Goal: Transaction & Acquisition: Purchase product/service

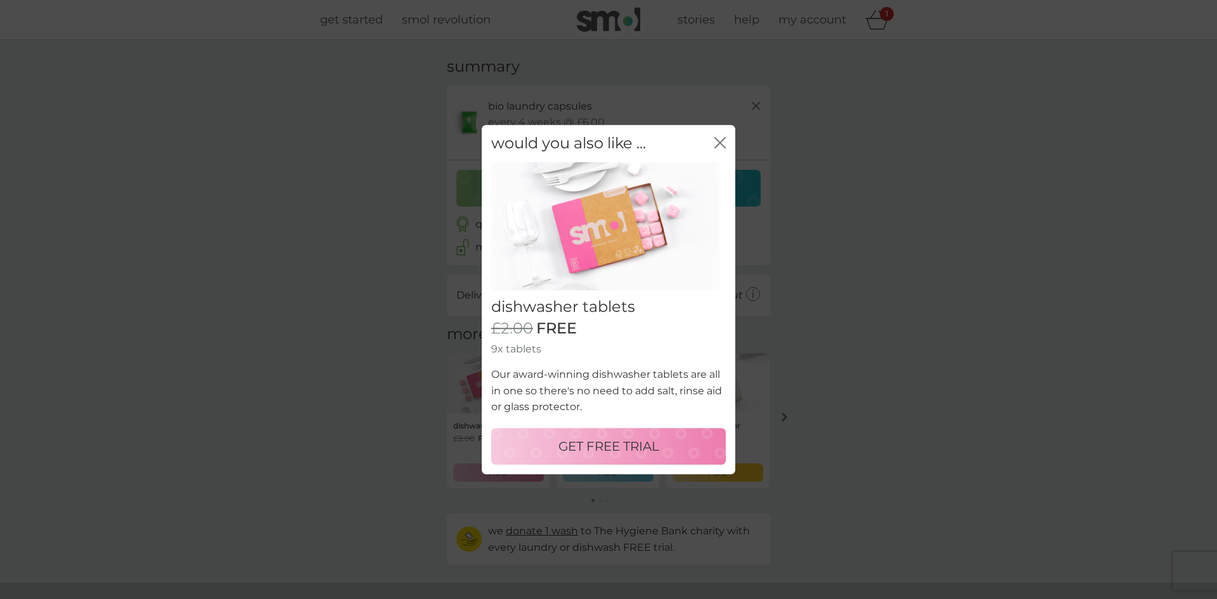
click at [719, 145] on icon "close" at bounding box center [717, 143] width 5 height 10
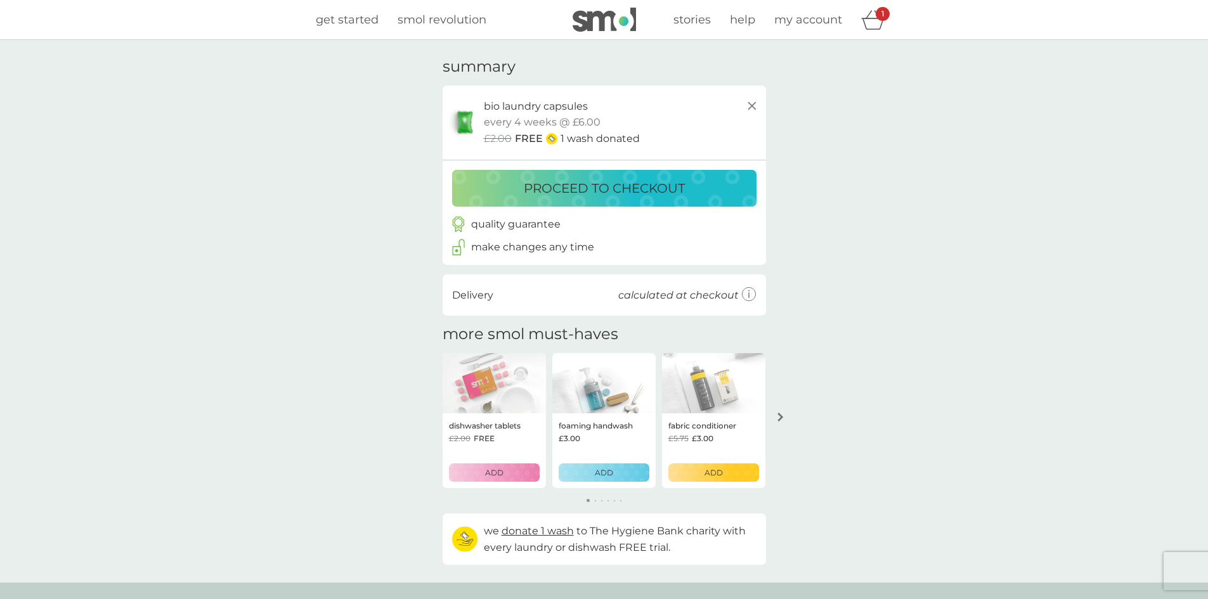
click at [603, 199] on button "proceed to checkout" at bounding box center [604, 188] width 304 height 37
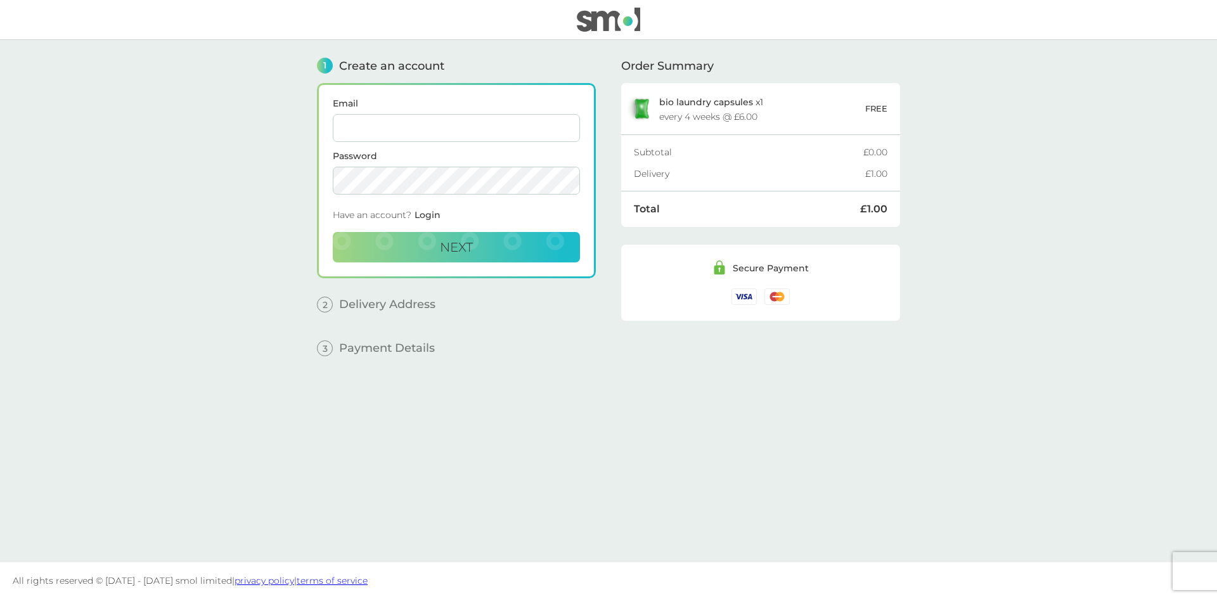
click at [416, 129] on input "Email" at bounding box center [456, 128] width 247 height 28
type input "[EMAIL_ADDRESS][DOMAIN_NAME]"
click at [301, 186] on main "1 Create an account Email edocardo79@gmail.com Password Have an account? Login …" at bounding box center [608, 301] width 1217 height 522
click at [460, 241] on span "Next" at bounding box center [456, 247] width 33 height 15
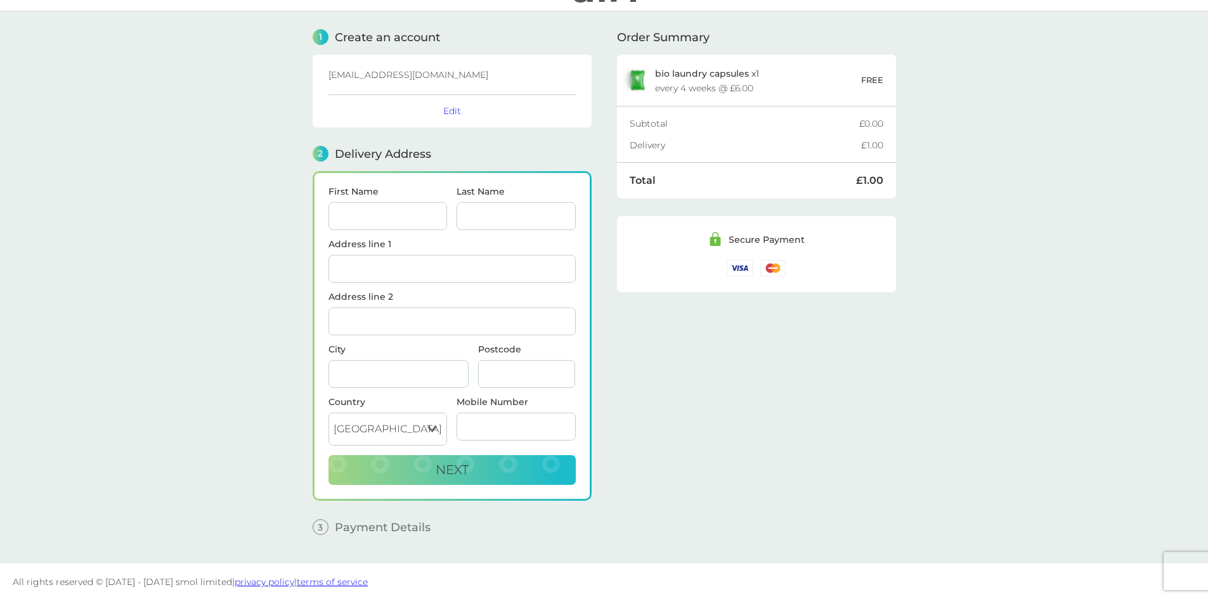
scroll to position [30, 0]
click at [340, 214] on input "First Name" at bounding box center [387, 215] width 119 height 28
type input "EDOARDO"
type input "CARDONE"
type input "207B New Kings Road"
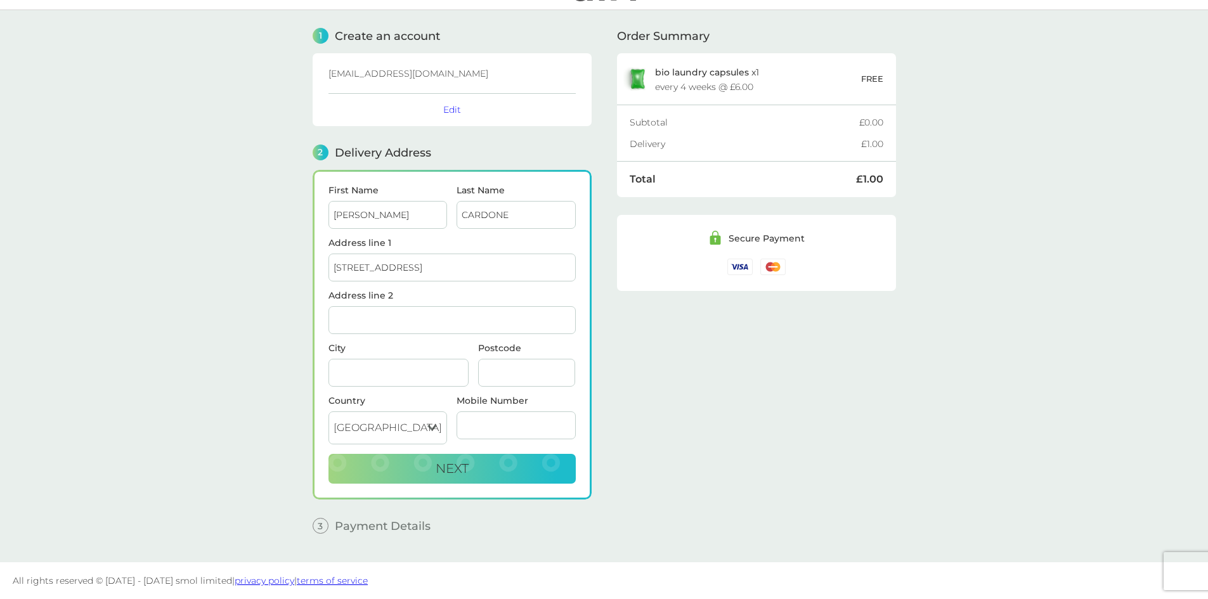
type input "[GEOGRAPHIC_DATA]"
type input "SW6 4SR"
type input "07506356563"
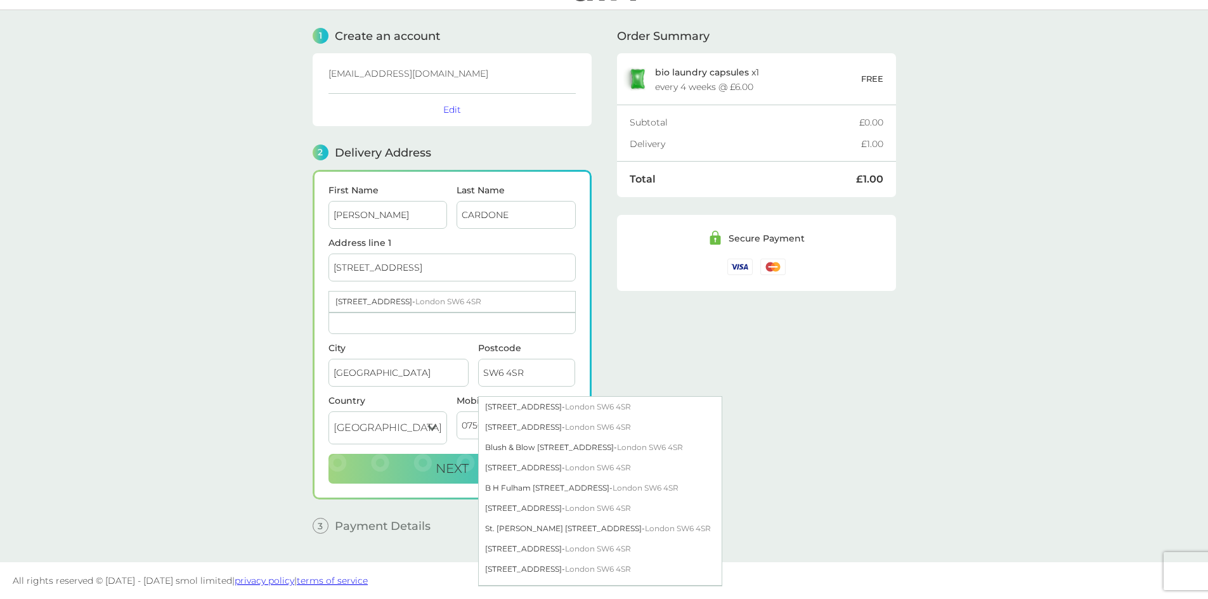
click at [396, 222] on input "EDOARDO" at bounding box center [387, 215] width 119 height 28
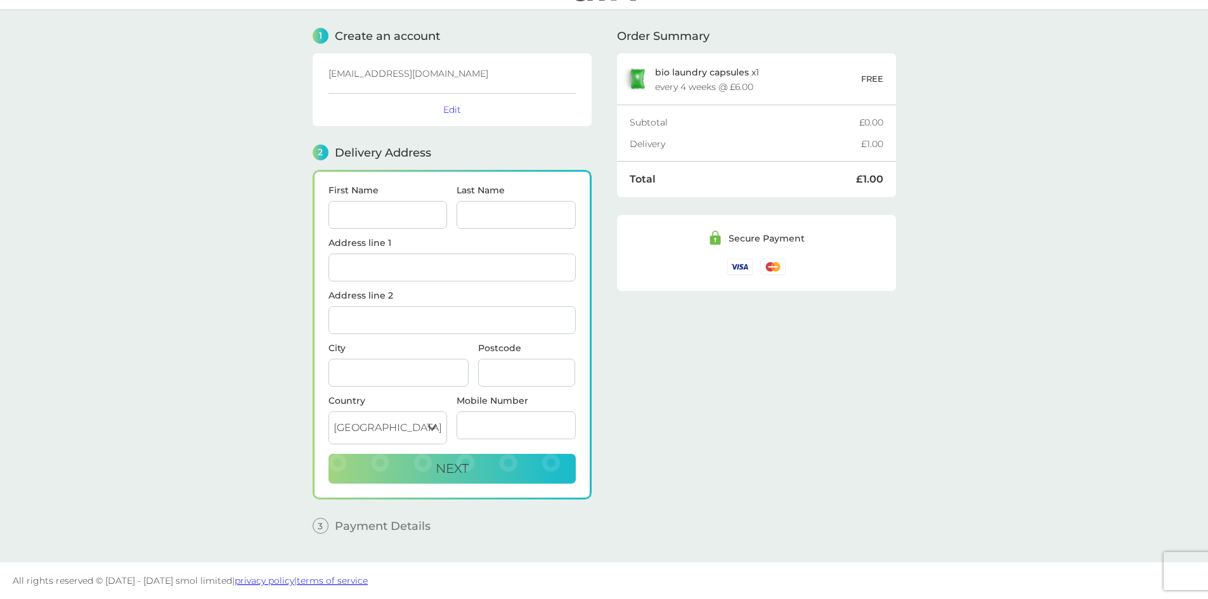
click at [374, 213] on input "First Name" at bounding box center [387, 215] width 119 height 28
type input "Edoardo"
type input "Cardone"
type input "7 Bloom Park Road"
type input "London"
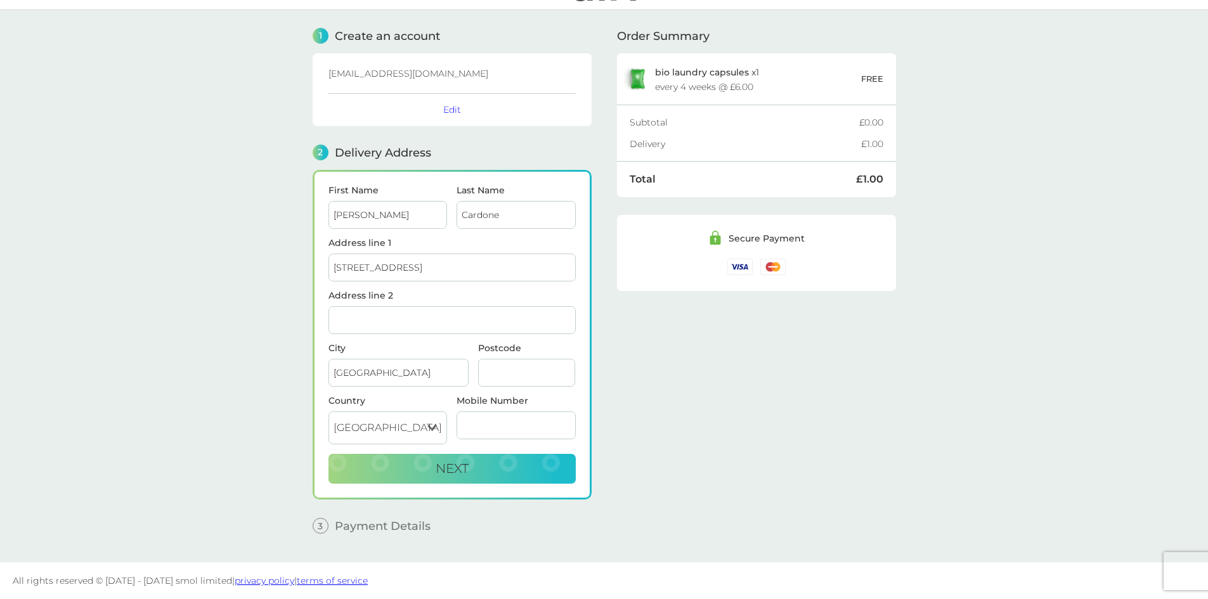
type input "SW6 7BG"
type input "07506356563"
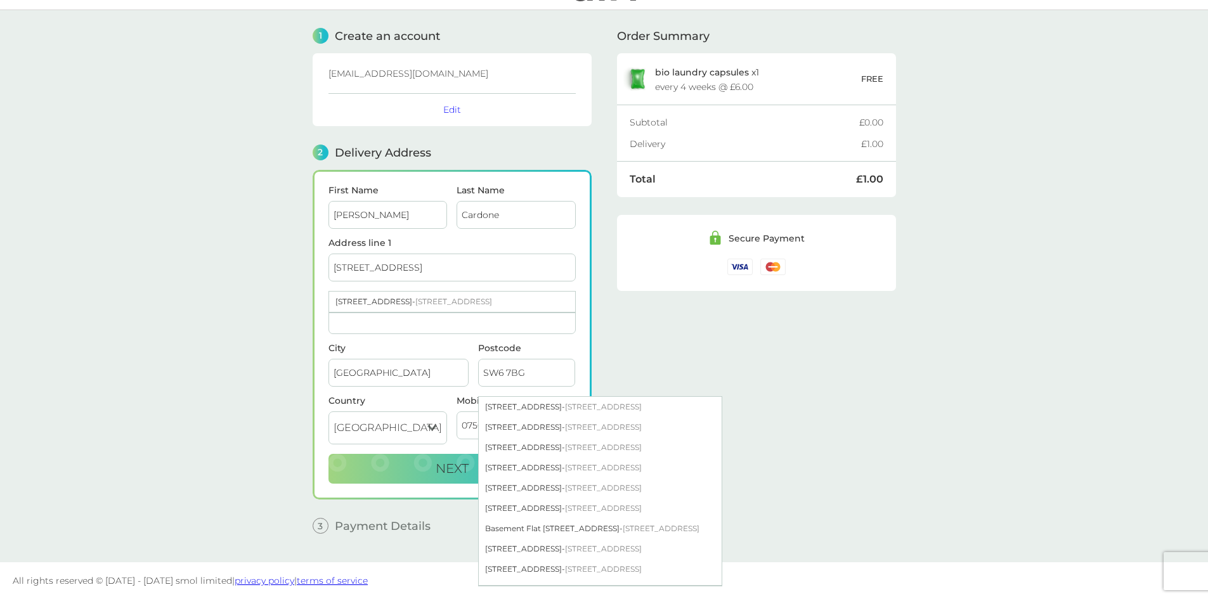
click at [288, 381] on main "1 Create an account edocardo79@gmail.com Edit 2 Delivery Address First Name Edo…" at bounding box center [604, 286] width 1208 height 552
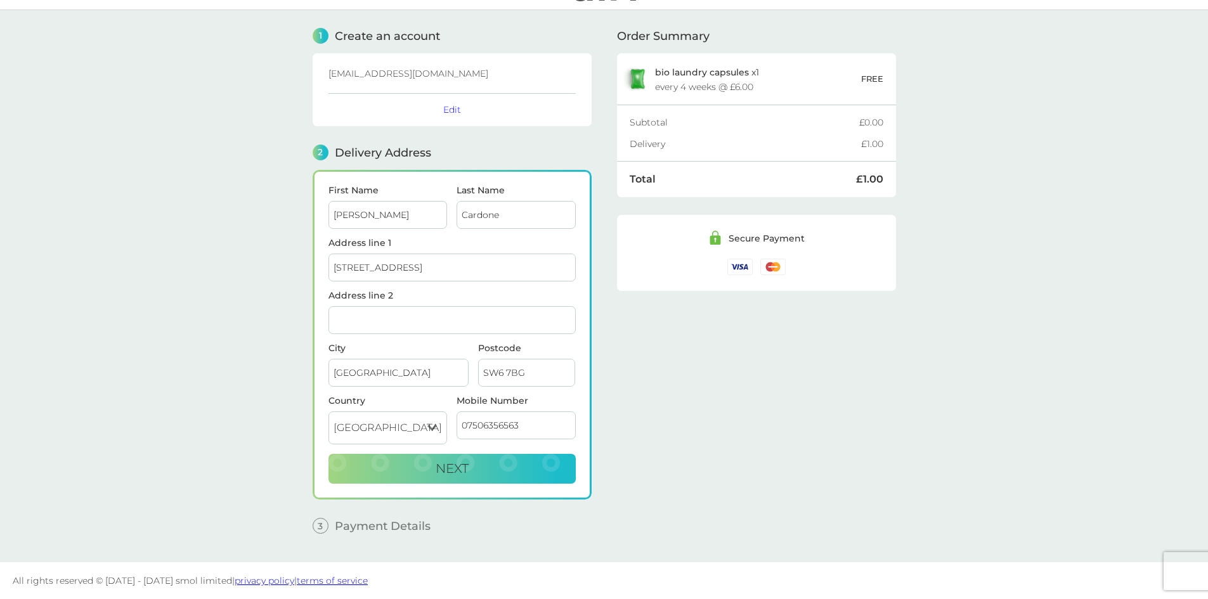
click at [392, 269] on input "7 Bloom Park Road" at bounding box center [451, 268] width 247 height 28
drag, startPoint x: 434, startPoint y: 255, endPoint x: 434, endPoint y: 269, distance: 13.3
click at [434, 256] on input "7 Bloom Park Road" at bounding box center [451, 268] width 247 height 28
type input "7 Bloom Park Road"
click at [365, 302] on div "7 Bloom Park Road - London SW6 7BG" at bounding box center [452, 302] width 246 height 20
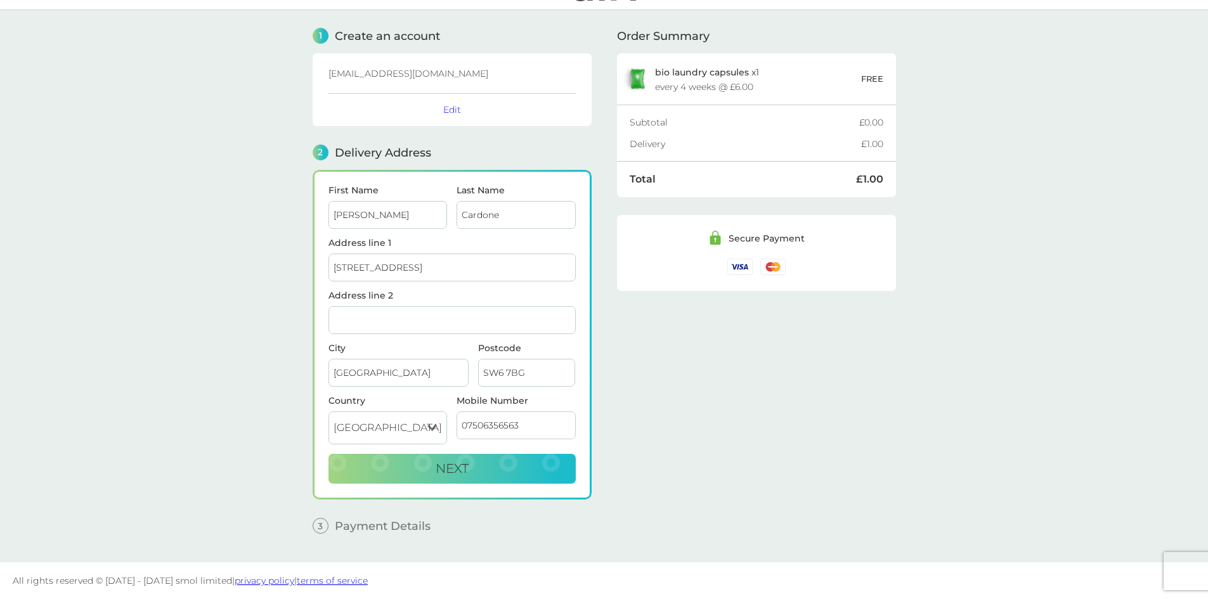
drag, startPoint x: 444, startPoint y: 470, endPoint x: 565, endPoint y: 327, distance: 188.0
click at [444, 471] on span "Next" at bounding box center [451, 468] width 33 height 15
checkbox input "true"
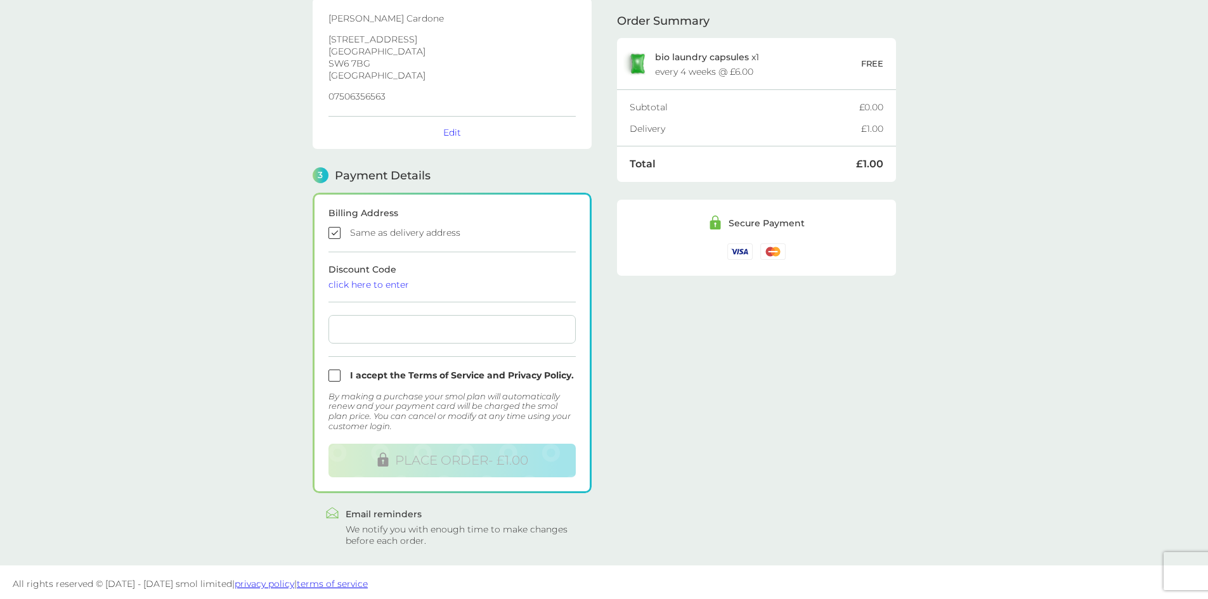
scroll to position [205, 0]
click at [337, 373] on input "checkbox" at bounding box center [451, 372] width 247 height 12
checkbox input "true"
click at [388, 332] on div at bounding box center [451, 326] width 247 height 29
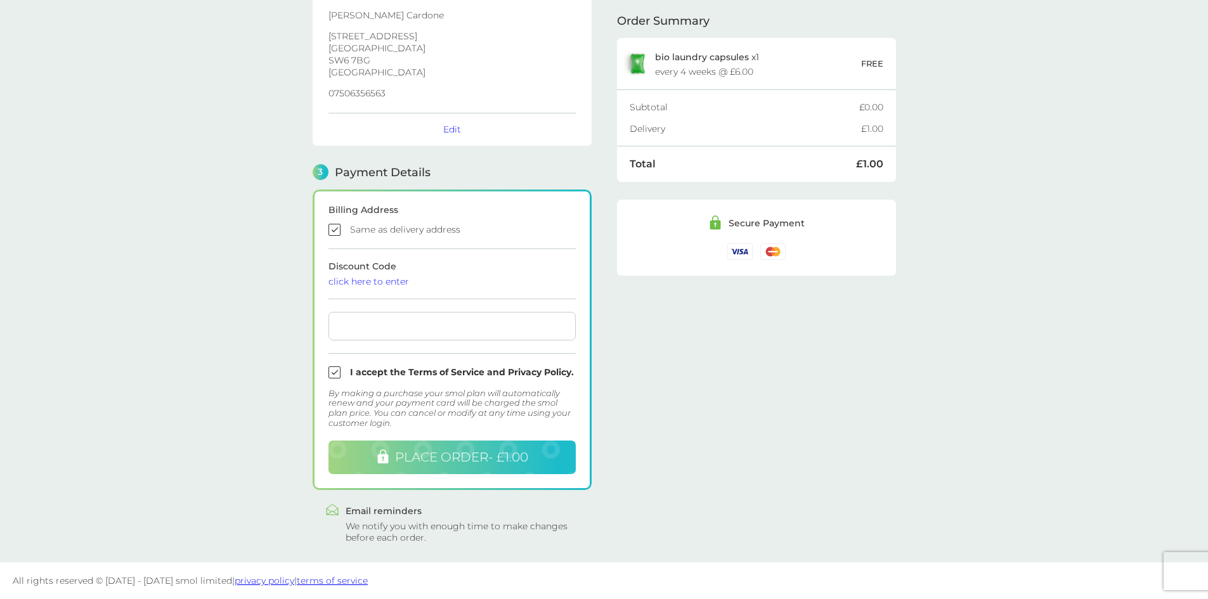
click at [429, 453] on span "PLACE ORDER - £1.00" at bounding box center [461, 456] width 133 height 15
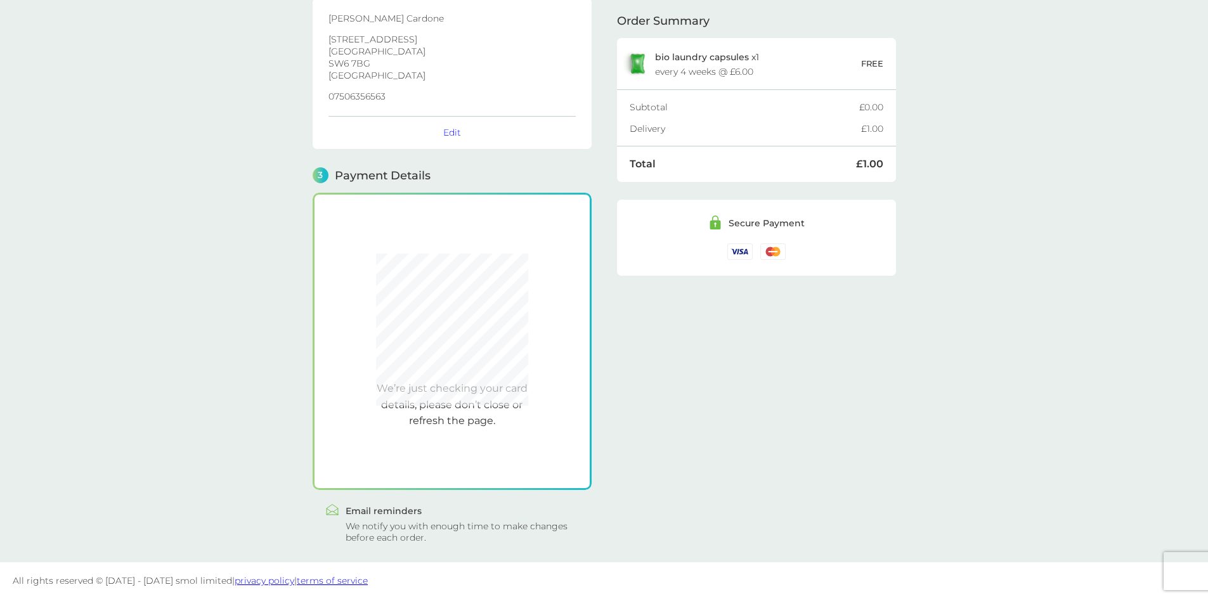
scroll to position [202, 0]
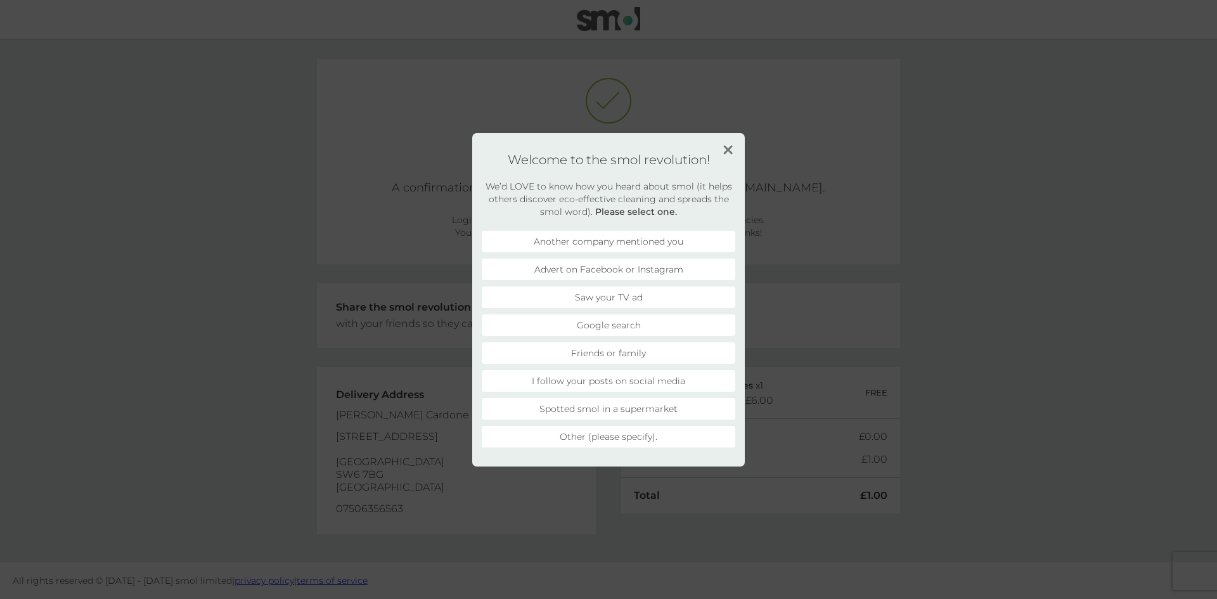
click at [728, 145] on img at bounding box center [728, 150] width 10 height 10
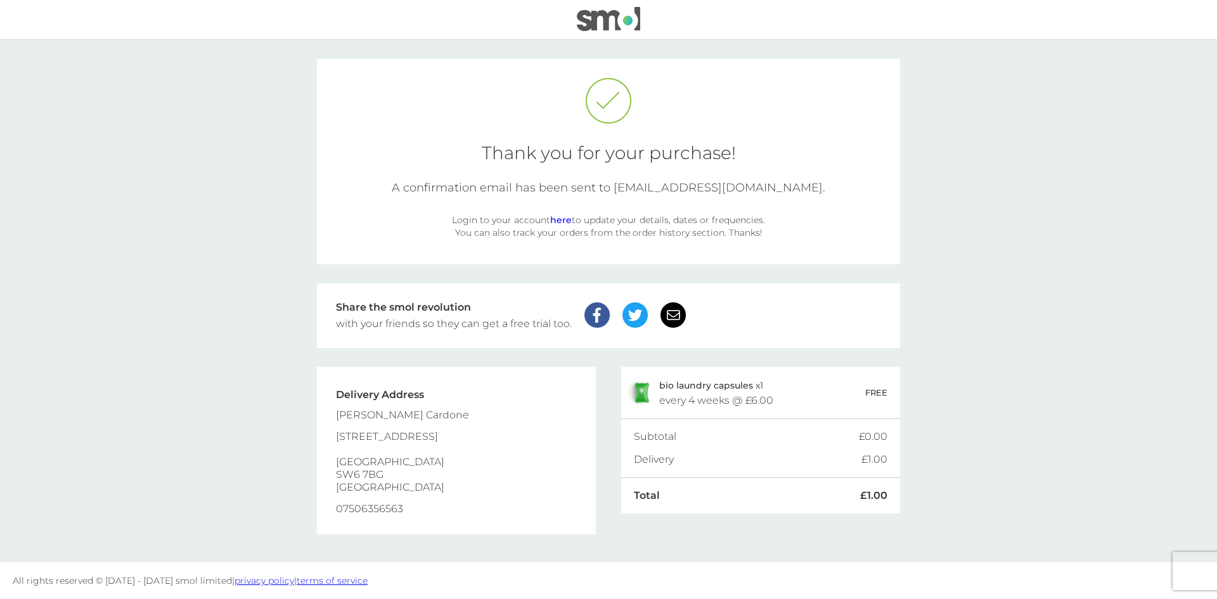
click at [612, 24] on img at bounding box center [608, 19] width 63 height 24
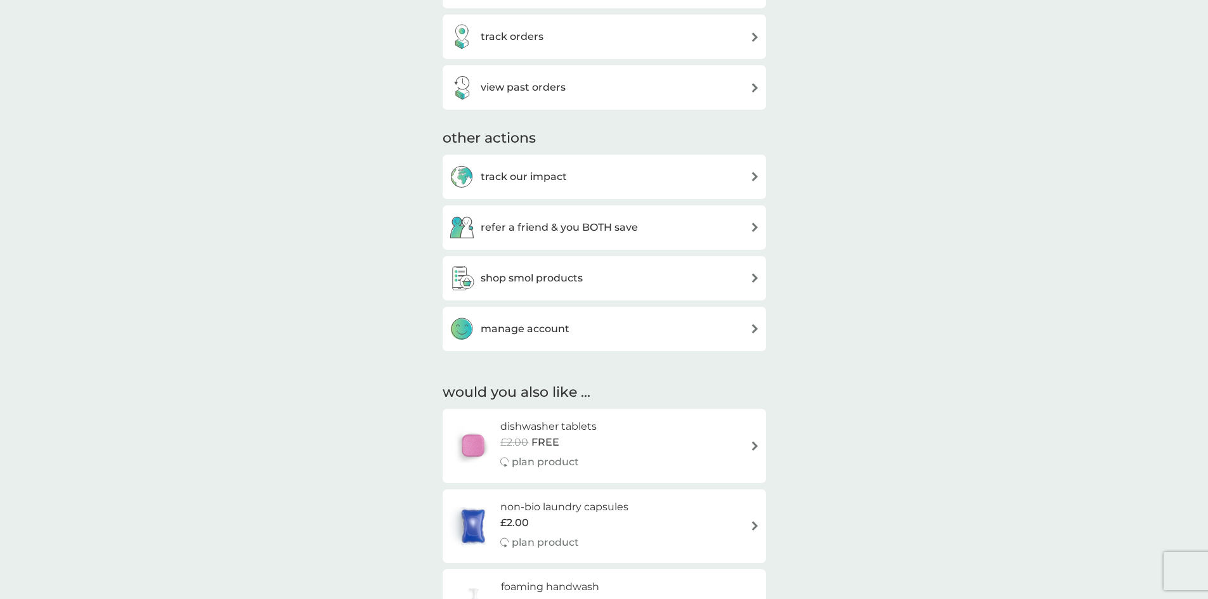
scroll to position [317, 0]
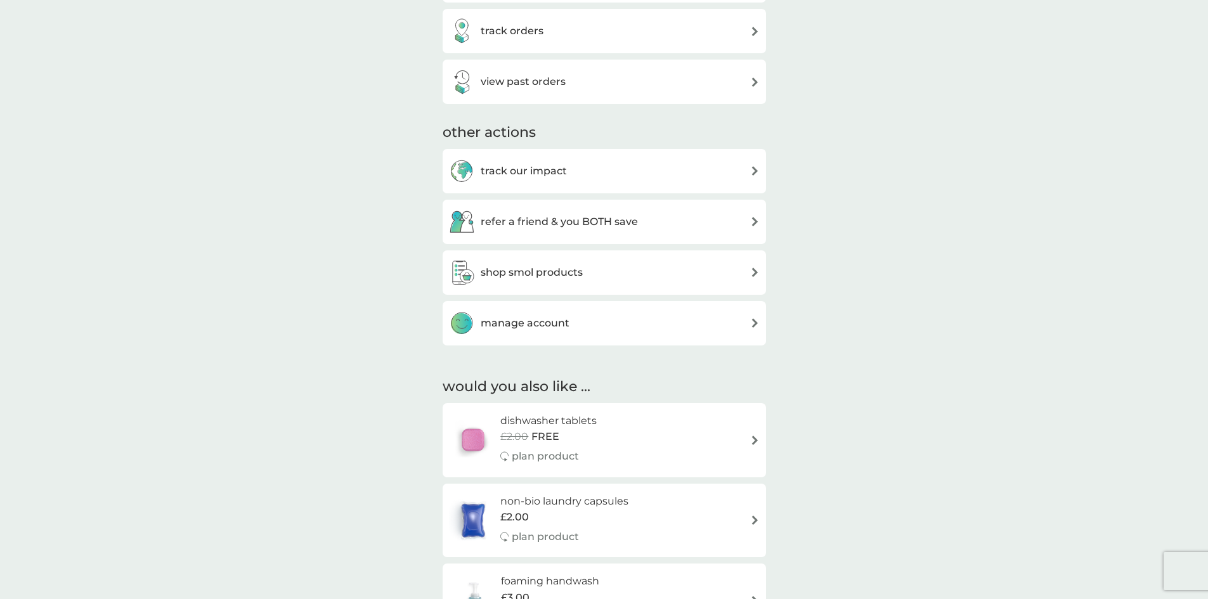
click at [600, 332] on div "manage account" at bounding box center [604, 323] width 311 height 25
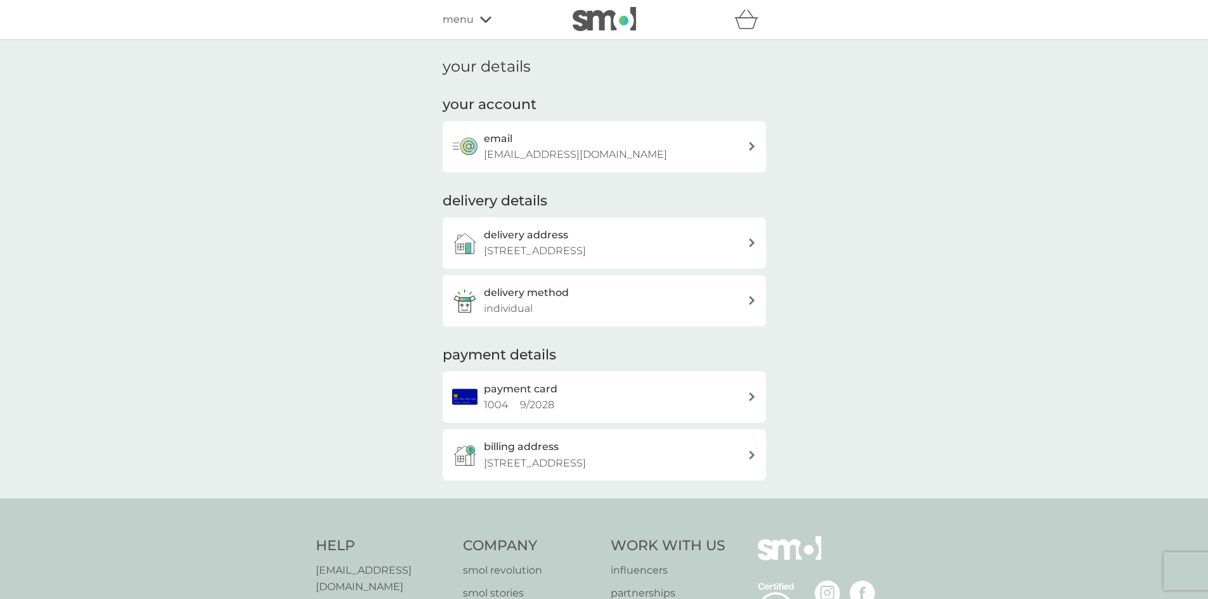
click at [688, 146] on div "email [EMAIL_ADDRESS][DOMAIN_NAME]" at bounding box center [616, 147] width 264 height 32
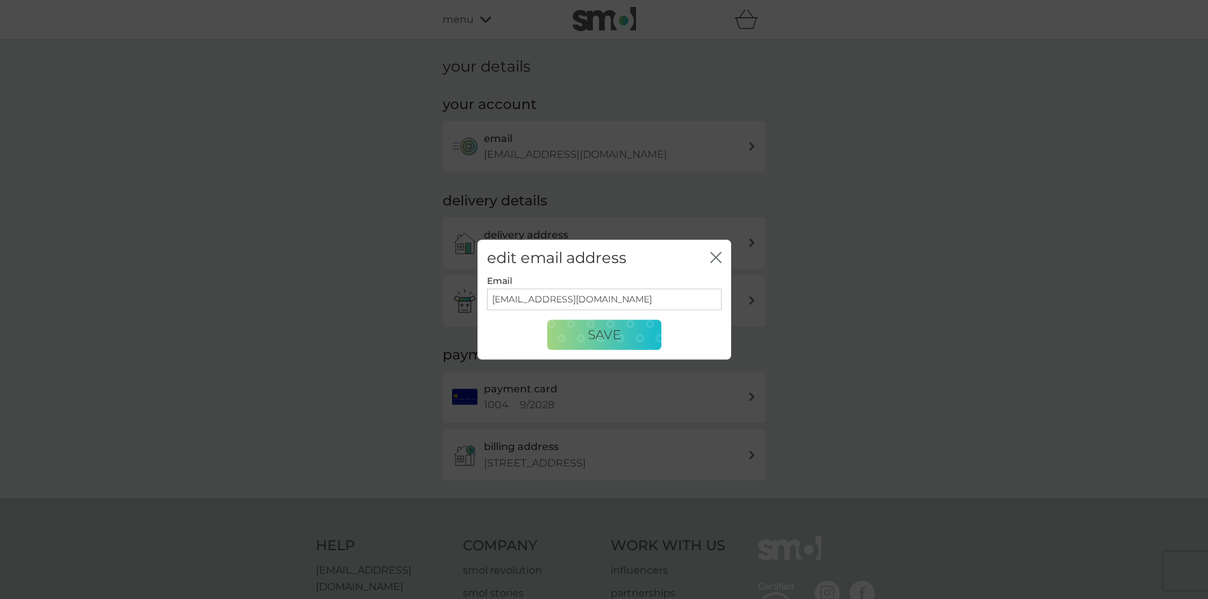
click at [710, 254] on icon "close" at bounding box center [715, 257] width 11 height 11
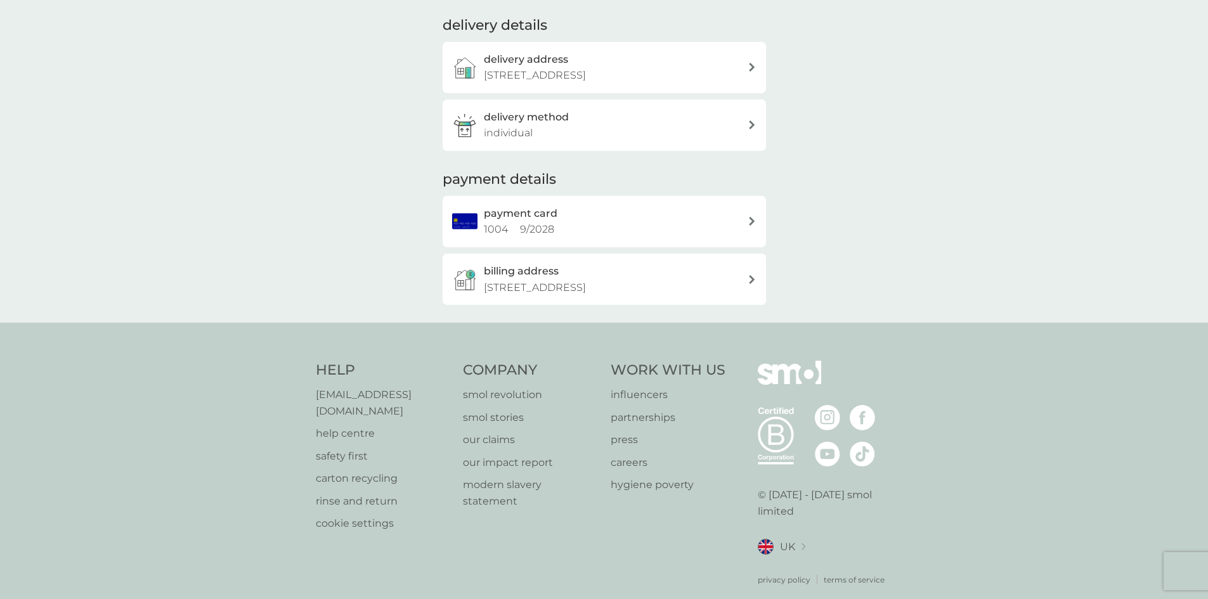
scroll to position [184, 0]
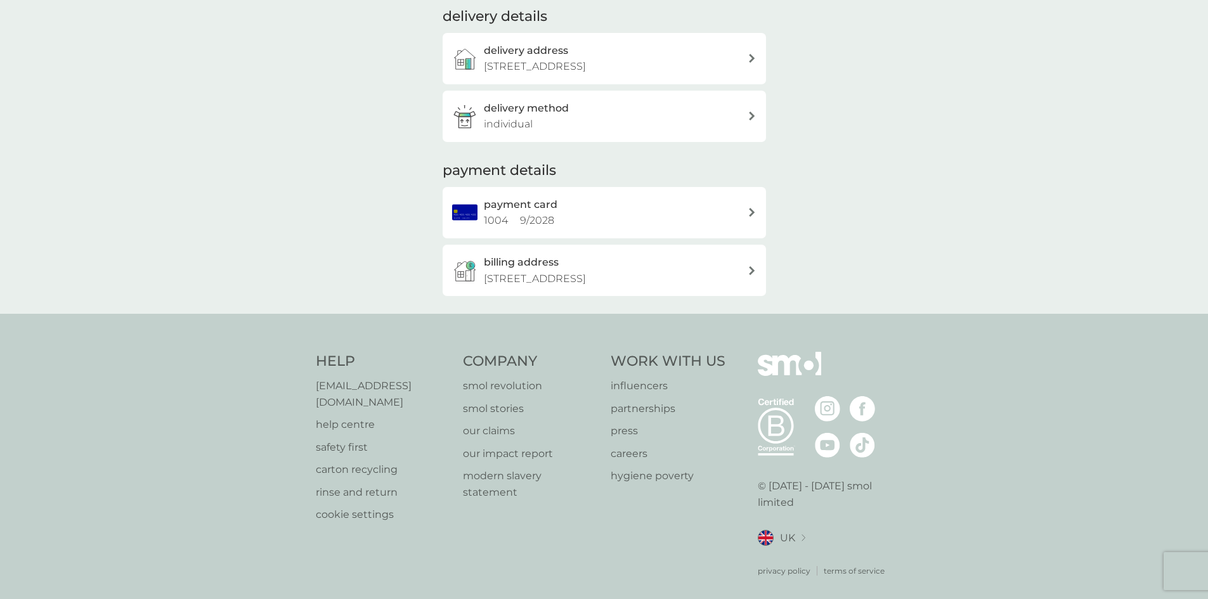
click at [684, 214] on div "payment card 1004 9 / 2028" at bounding box center [616, 213] width 264 height 32
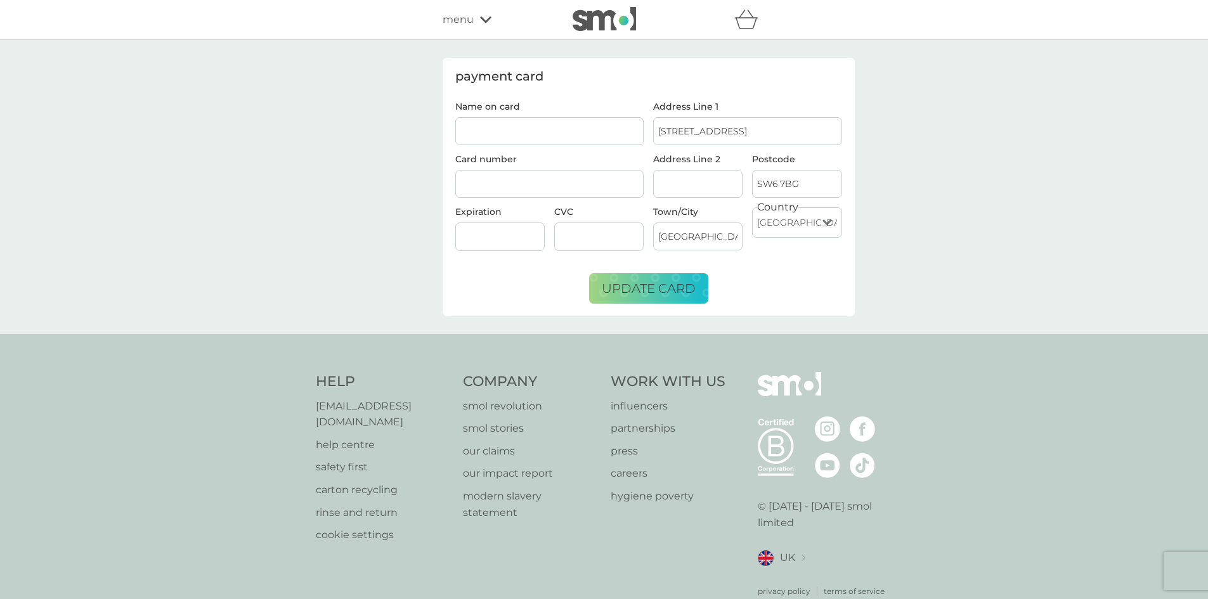
click at [491, 18] on div "menu" at bounding box center [496, 19] width 108 height 16
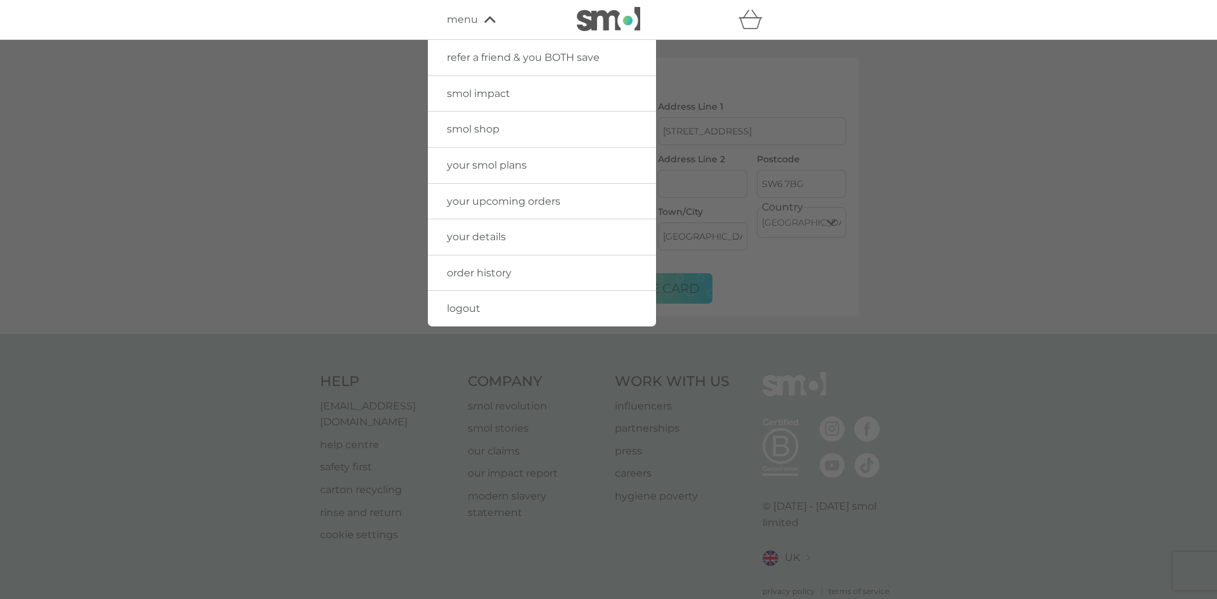
click at [491, 16] on icon at bounding box center [489, 20] width 11 height 8
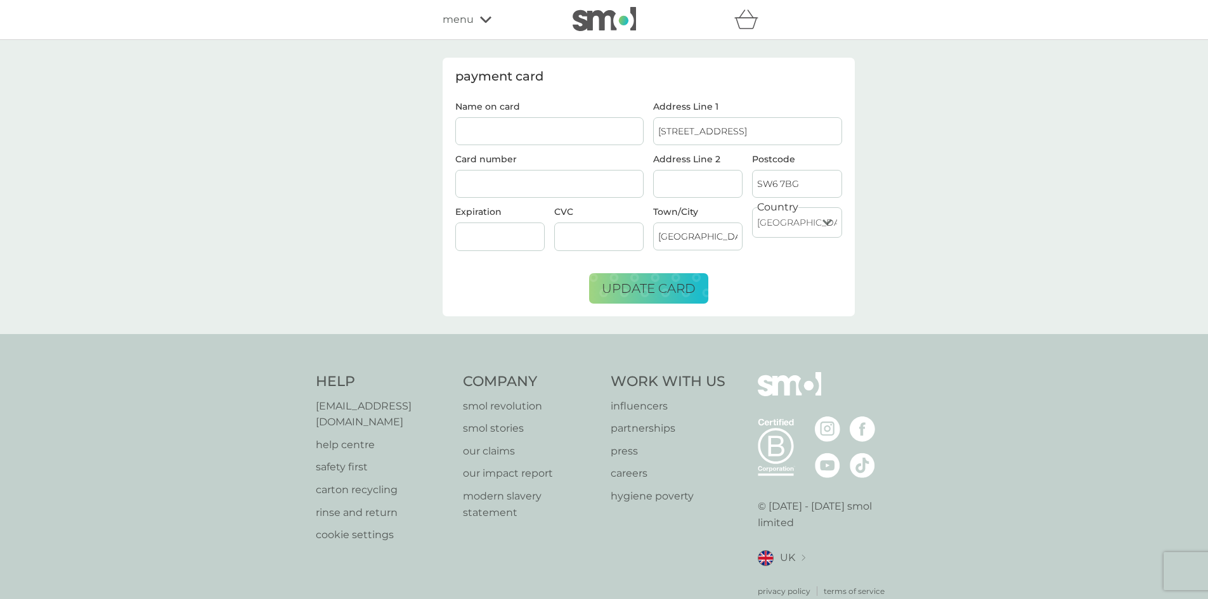
click at [613, 25] on img at bounding box center [603, 19] width 63 height 24
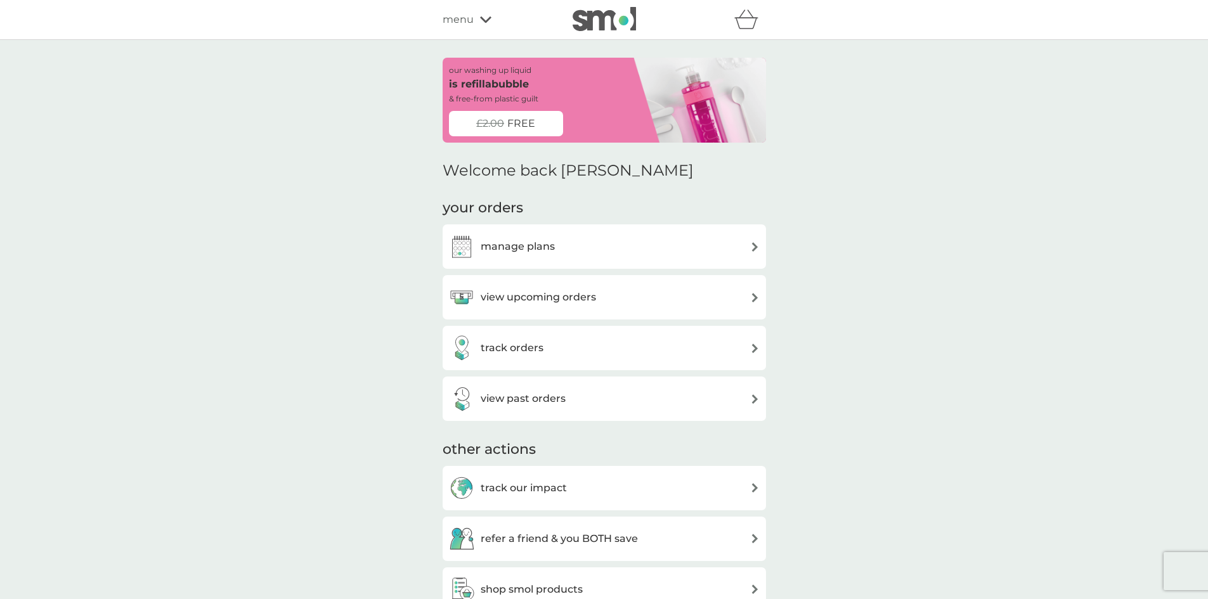
drag, startPoint x: 263, startPoint y: 436, endPoint x: 340, endPoint y: 162, distance: 285.2
click at [519, 257] on div "manage plans" at bounding box center [502, 246] width 106 height 25
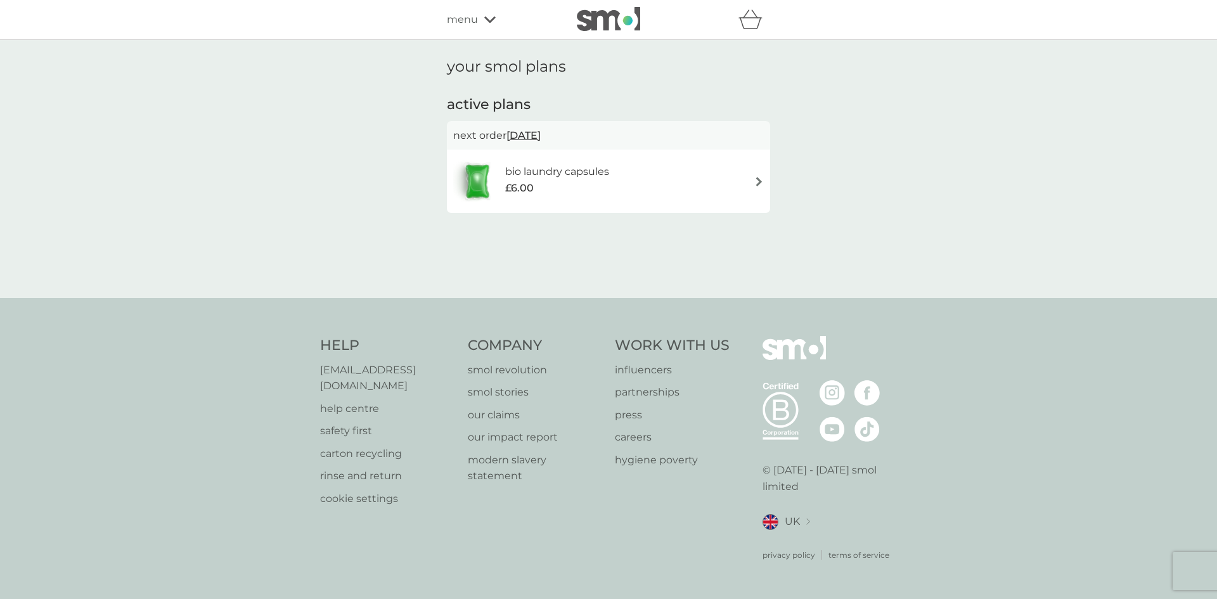
click at [590, 187] on div "£6.00" at bounding box center [557, 188] width 104 height 16
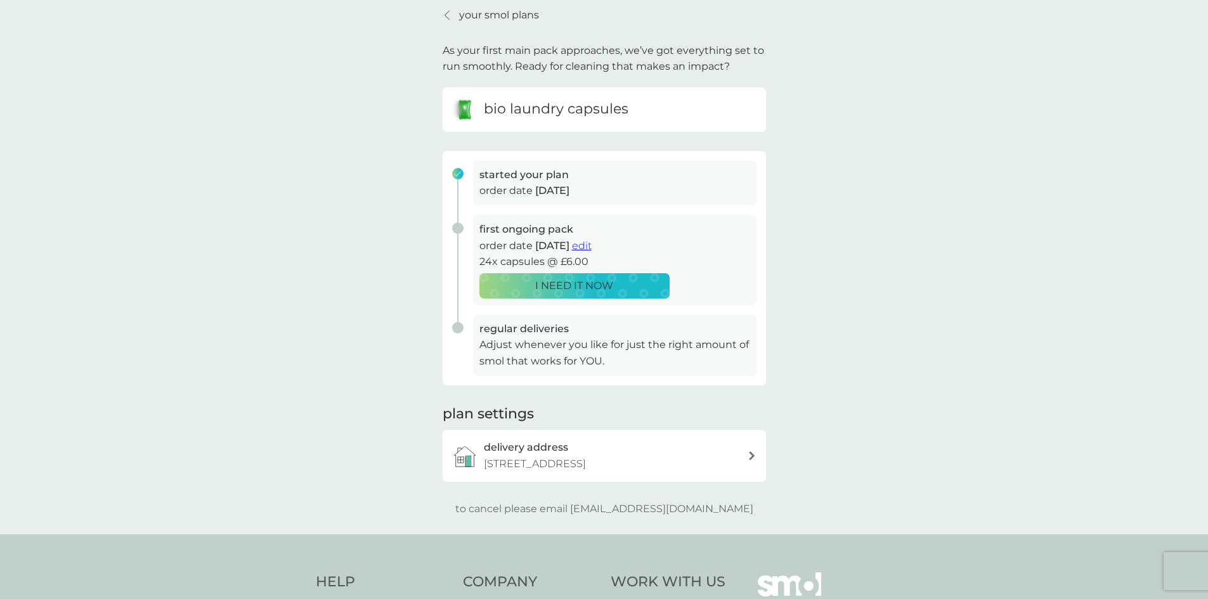
scroll to position [271, 0]
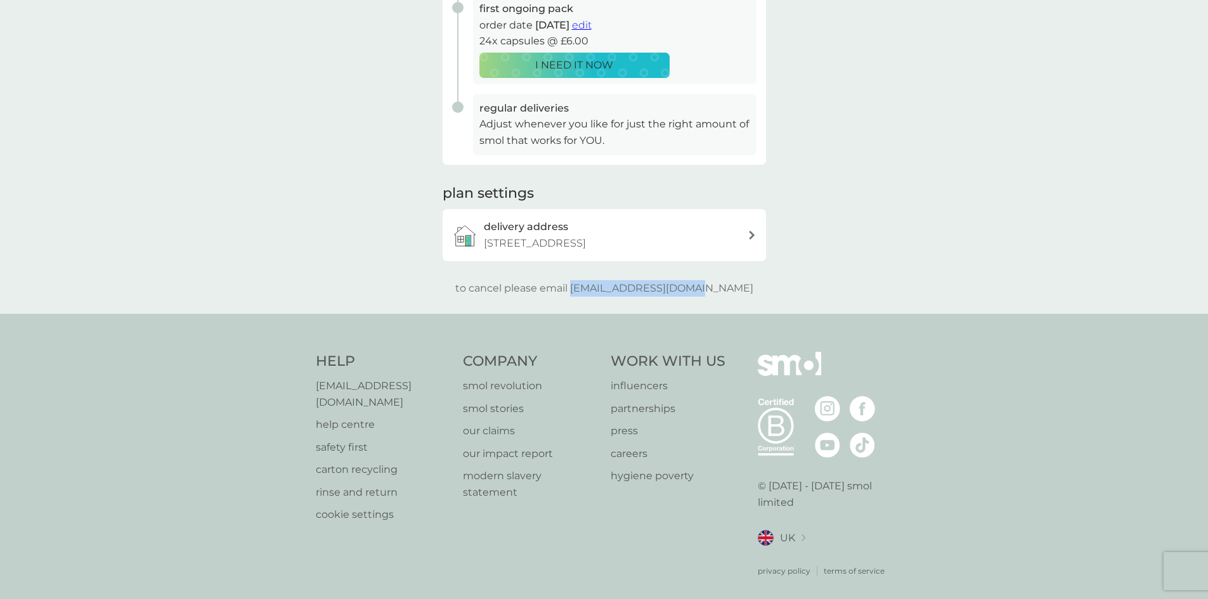
drag, startPoint x: 603, startPoint y: 290, endPoint x: 725, endPoint y: 286, distance: 121.8
click at [725, 286] on p "to cancel please email help@smolproducts.com" at bounding box center [604, 288] width 298 height 16
copy p "[EMAIL_ADDRESS][DOMAIN_NAME]"
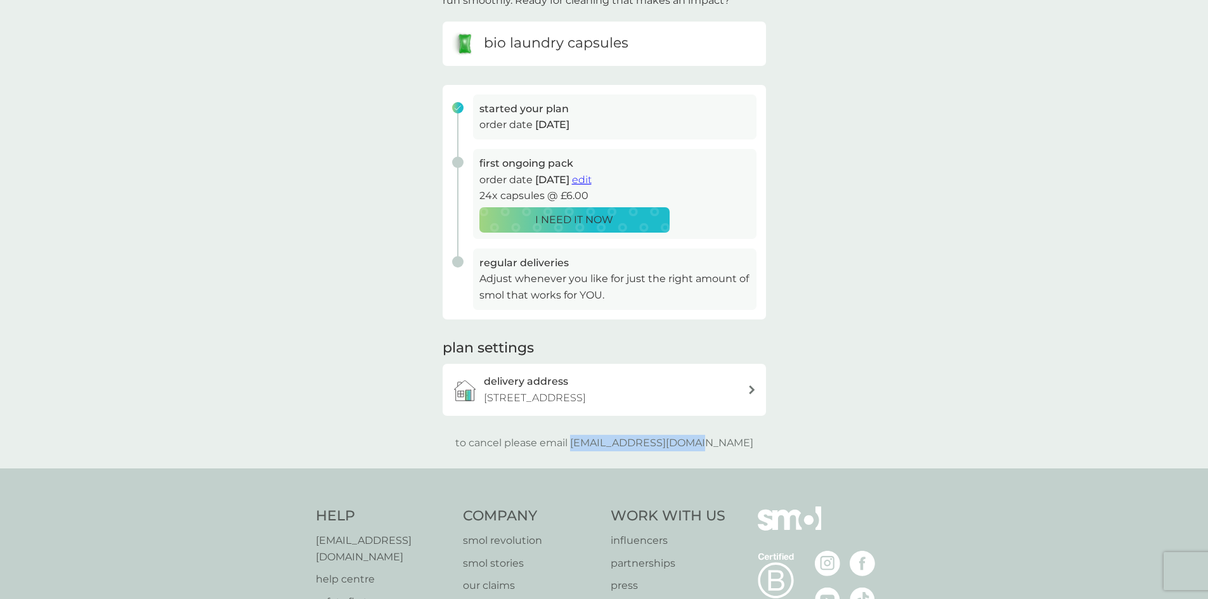
scroll to position [18, 0]
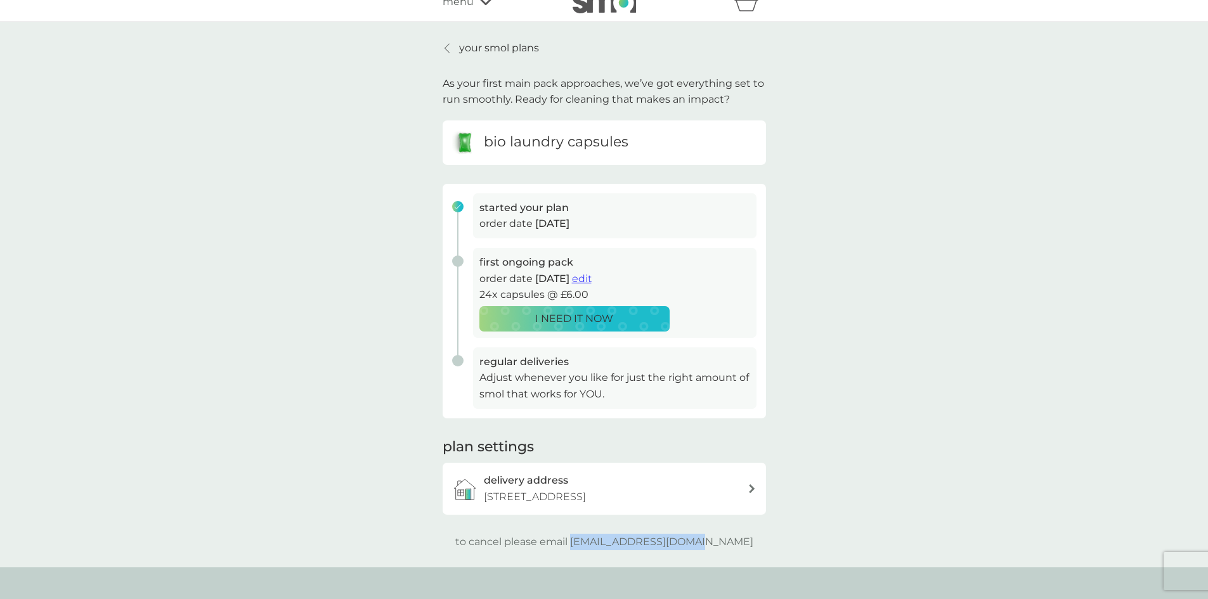
click at [513, 482] on h3 "delivery address" at bounding box center [526, 480] width 84 height 16
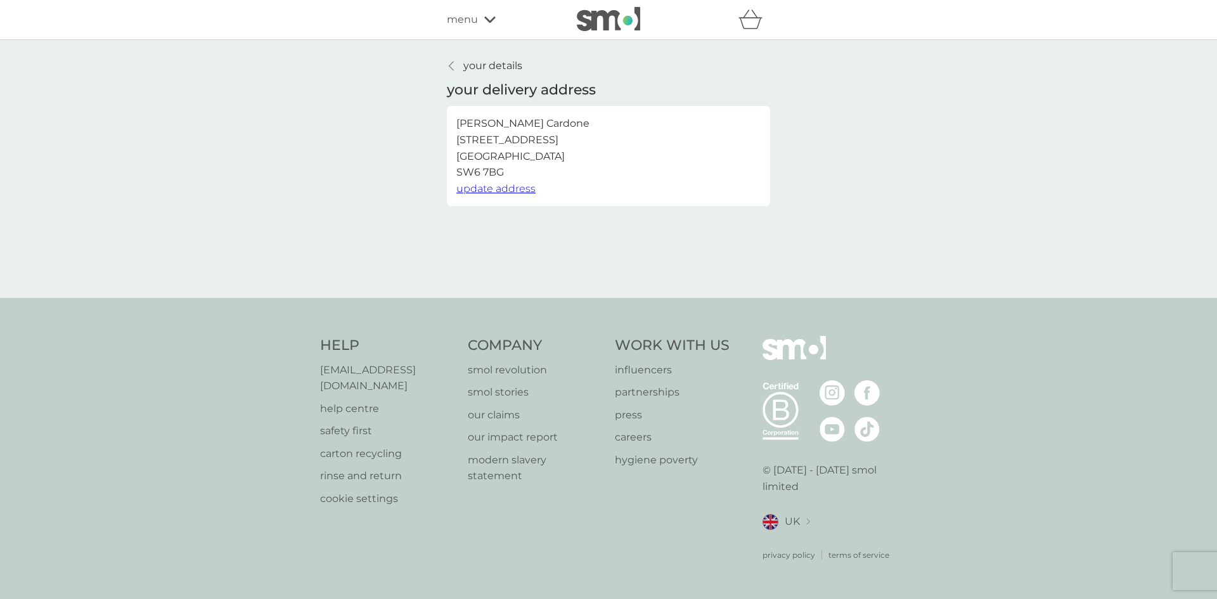
click at [455, 59] on link "your details" at bounding box center [484, 66] width 75 height 16
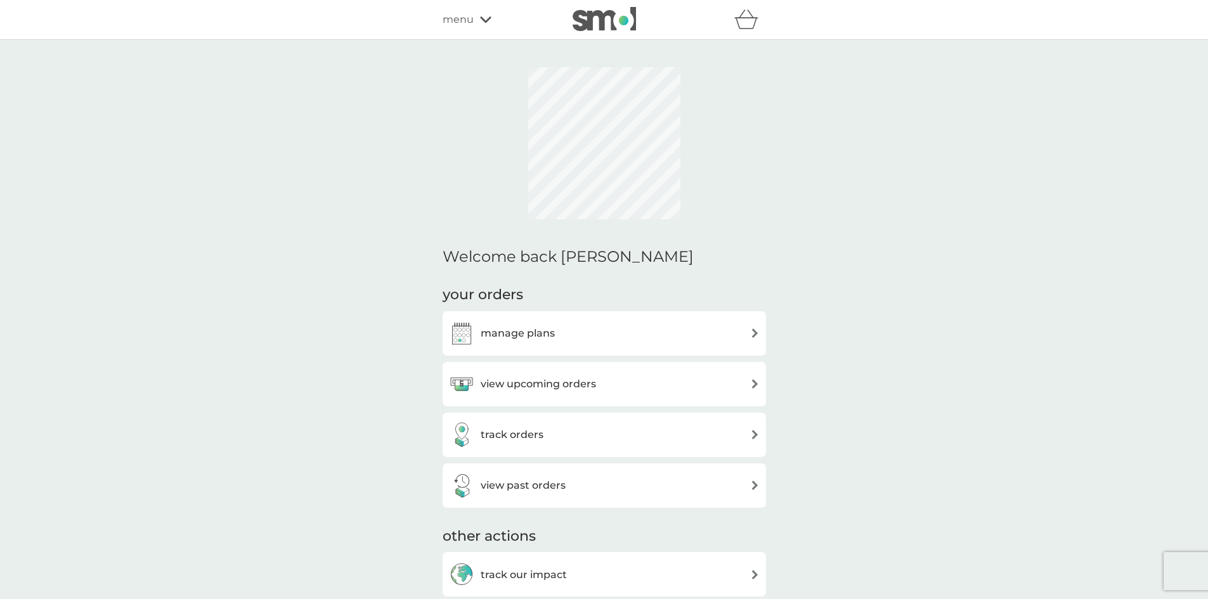
click at [624, 463] on div "view past orders" at bounding box center [603, 485] width 323 height 44
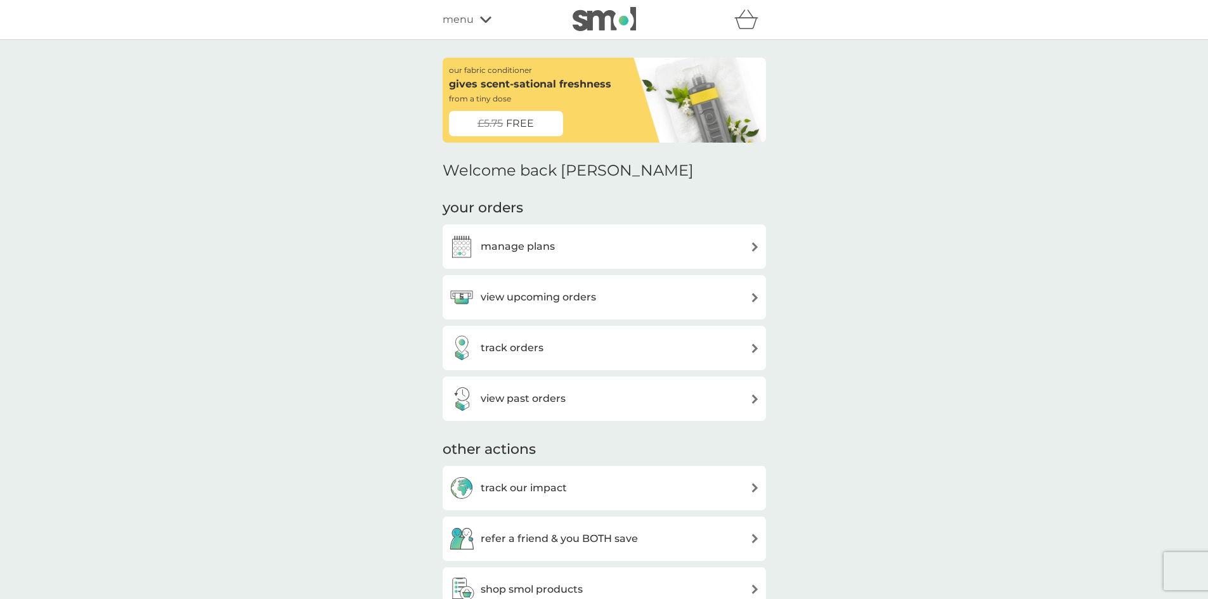
click at [640, 296] on div "view upcoming orders" at bounding box center [604, 297] width 311 height 25
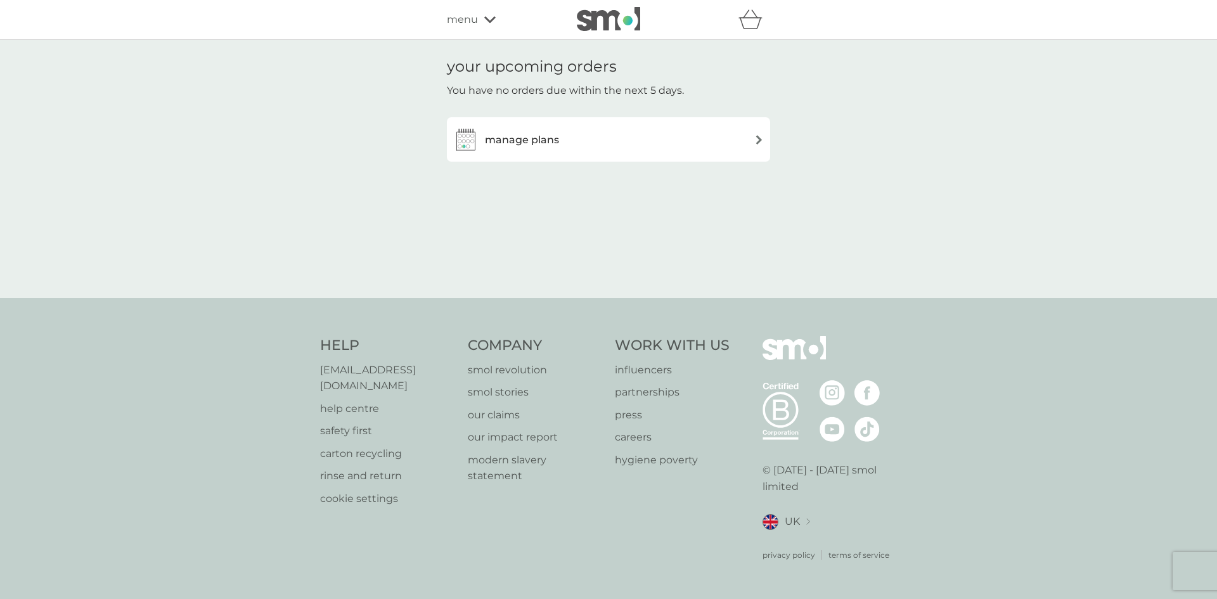
click at [624, 141] on div "manage plans" at bounding box center [608, 139] width 311 height 25
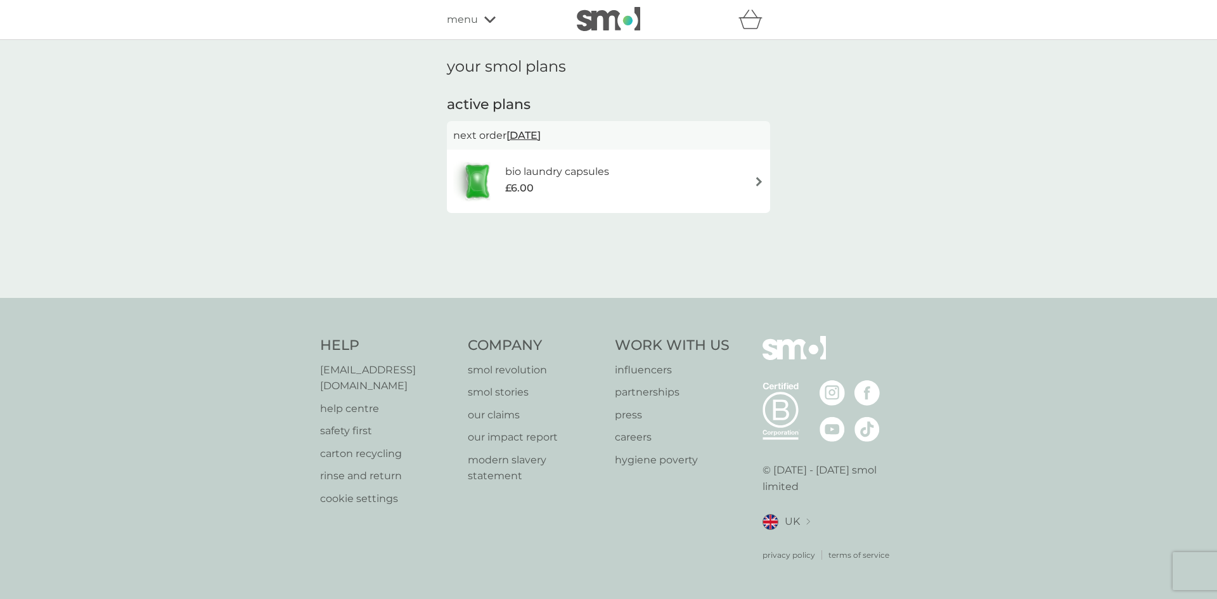
click at [673, 184] on div "bio laundry capsules £6.00" at bounding box center [608, 181] width 311 height 44
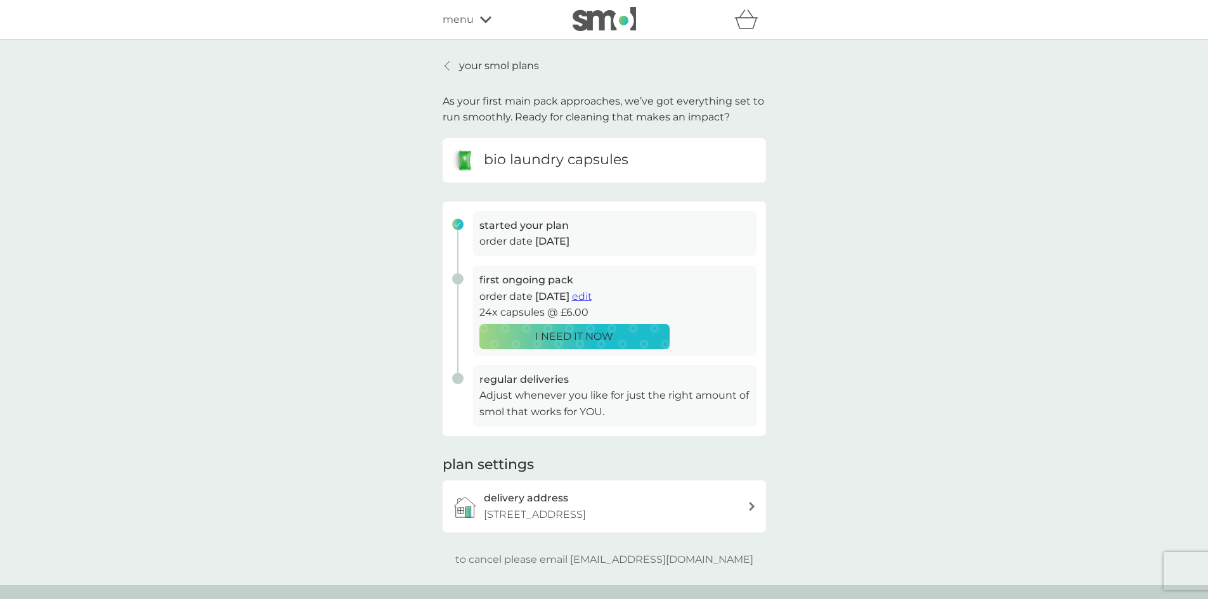
click at [591, 301] on span "edit" at bounding box center [582, 296] width 20 height 12
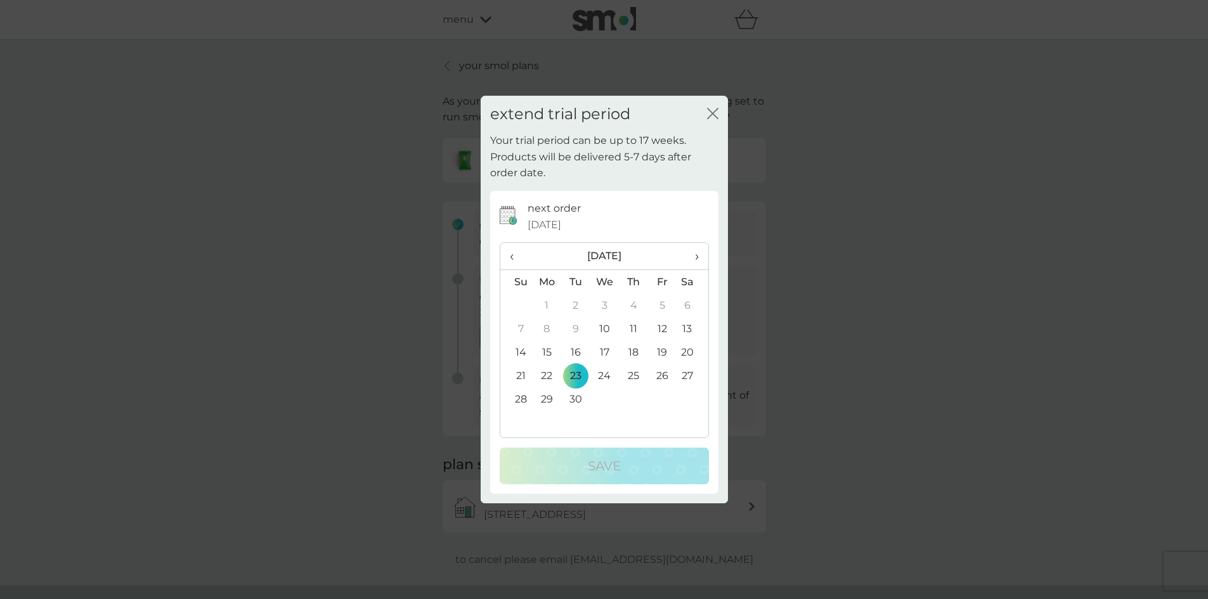
click at [712, 112] on icon "close" at bounding box center [709, 113] width 5 height 10
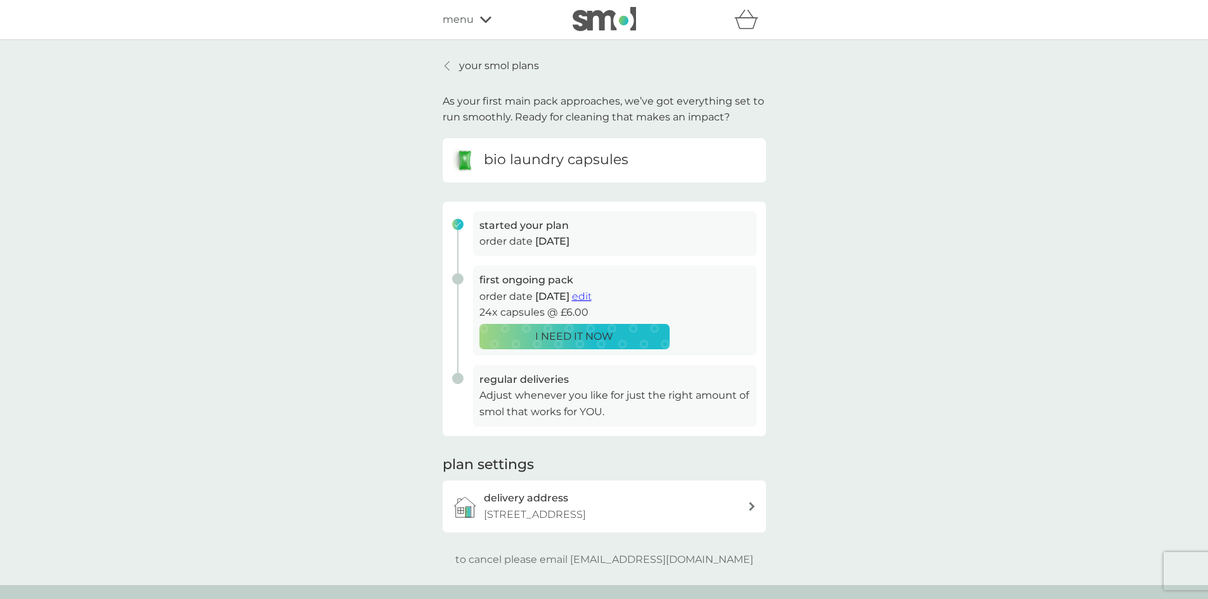
click at [591, 299] on span "edit" at bounding box center [582, 296] width 20 height 12
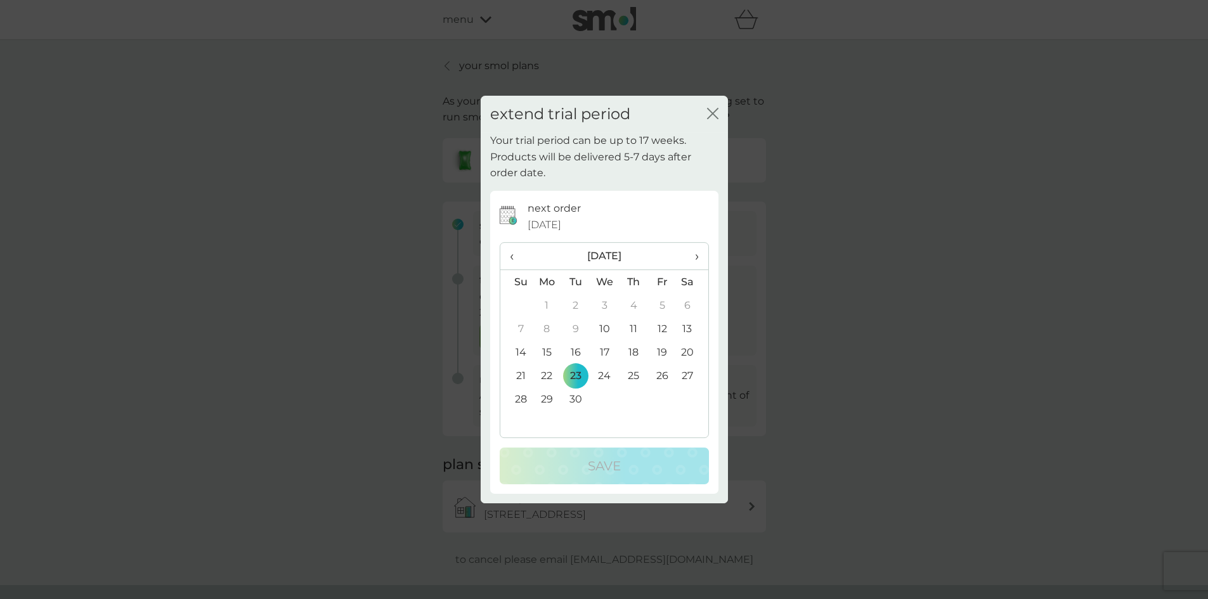
click at [714, 114] on icon "close" at bounding box center [712, 113] width 11 height 11
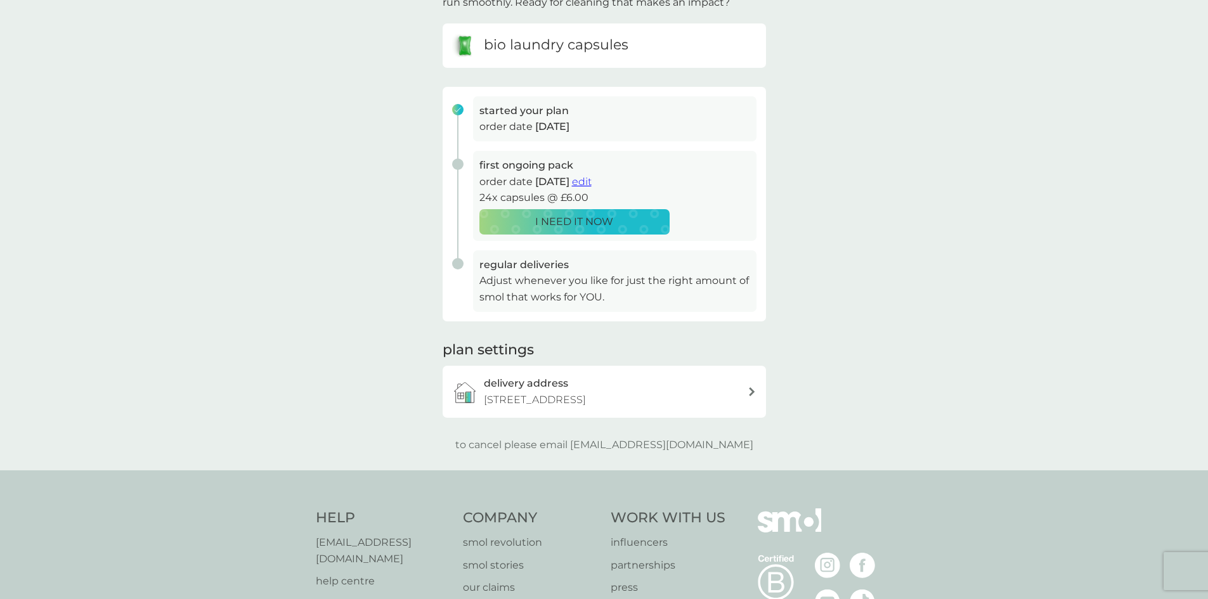
scroll to position [127, 0]
